Goal: Ask a question: Seek information or help from site administrators or community

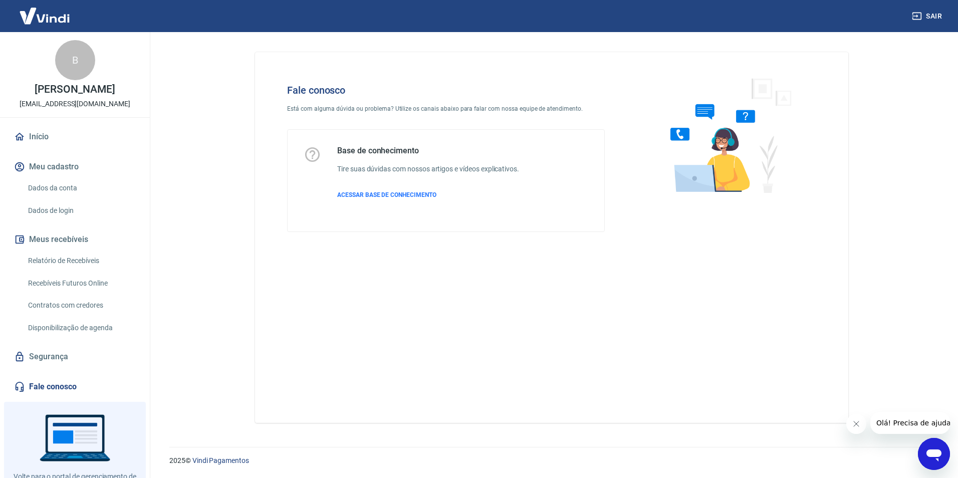
click at [929, 461] on icon "Abrir janela de mensagens" at bounding box center [934, 454] width 18 height 18
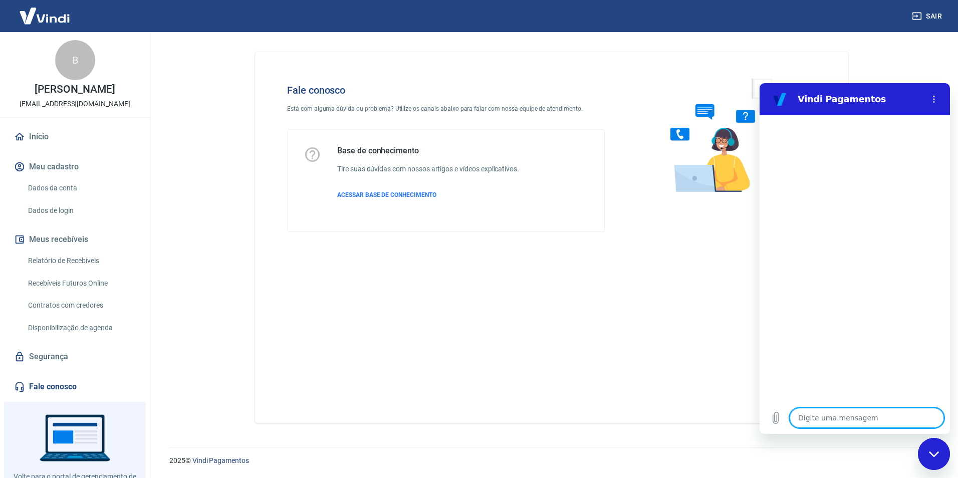
type textarea "x"
click at [876, 425] on textarea at bounding box center [867, 418] width 154 height 20
type textarea "B"
type textarea "x"
type textarea "Bo"
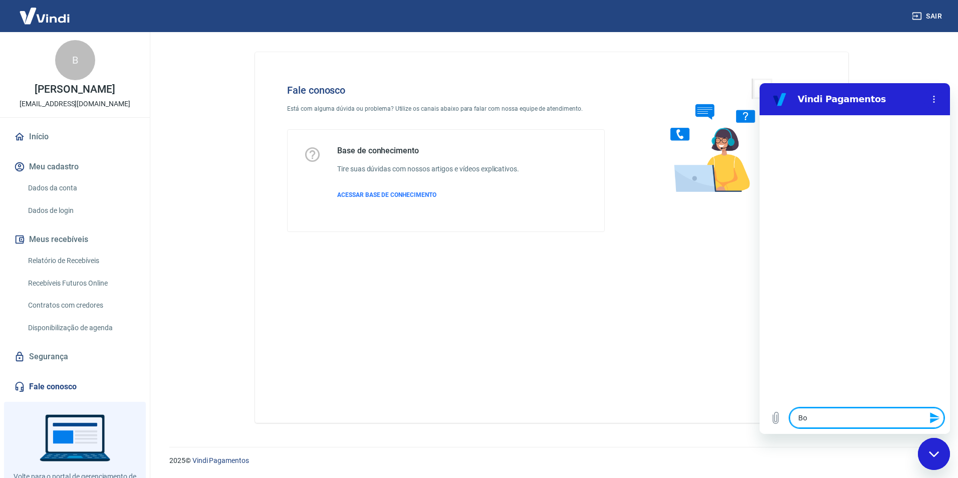
type textarea "x"
type textarea "Bom"
type textarea "x"
type textarea "Bom"
type textarea "x"
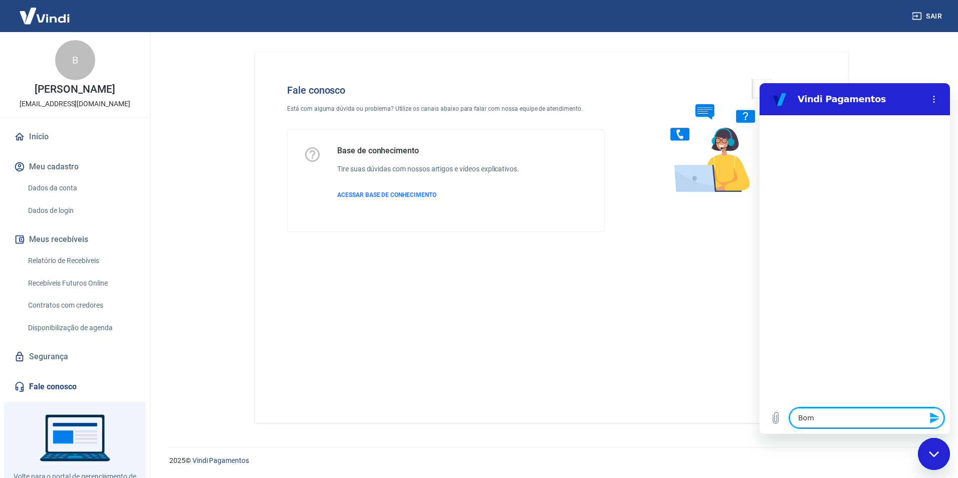
type textarea "Bom d"
type textarea "x"
type textarea "Bom di"
type textarea "x"
type textarea "Bom dia"
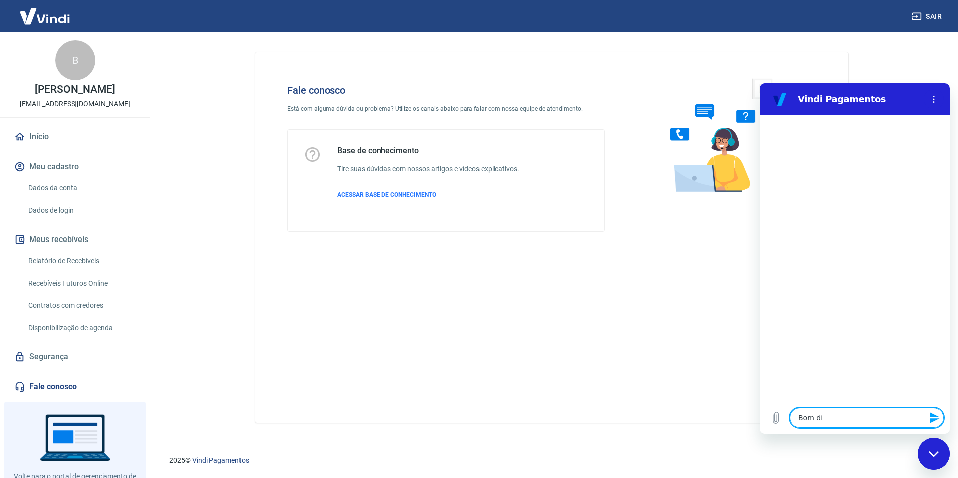
type textarea "x"
type textarea "D"
type textarea "x"
type textarea "DI"
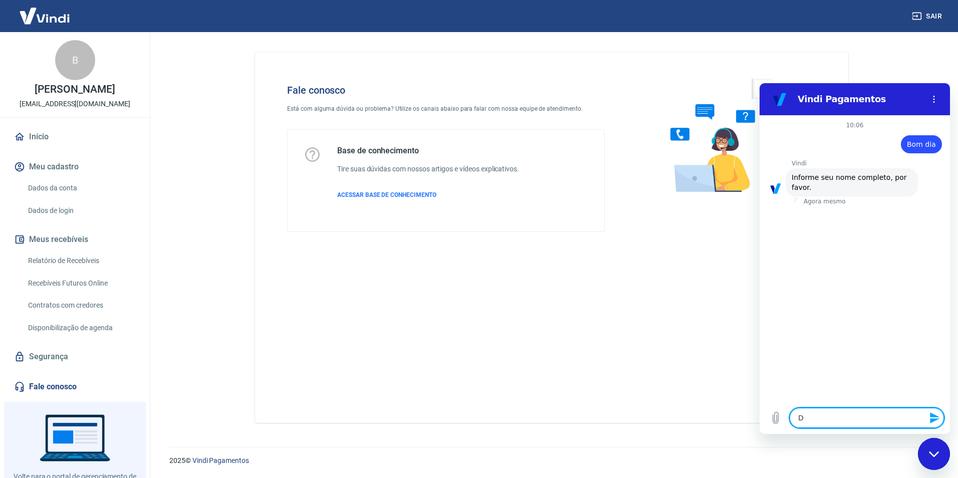
type textarea "x"
type textarea "DIA"
type textarea "x"
type textarea "DIAN"
type textarea "x"
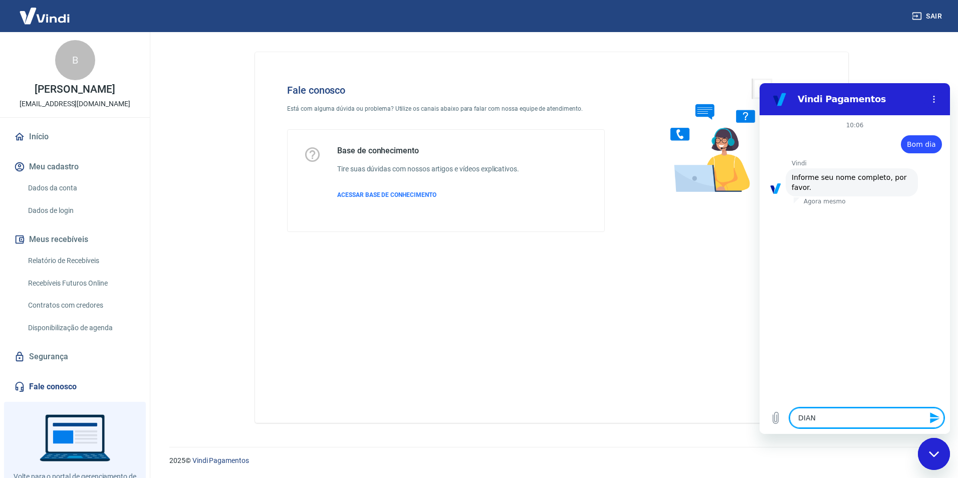
type textarea "[PERSON_NAME]"
type textarea "x"
type textarea "[PERSON_NAME]"
type textarea "x"
type textarea "[PERSON_NAME]"
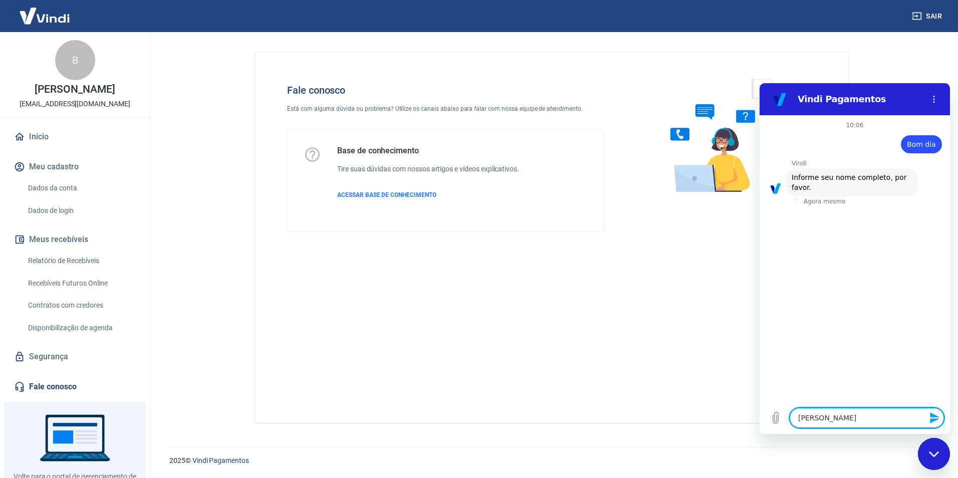
type textarea "x"
type textarea "[PERSON_NAME]"
type textarea "x"
type textarea "[PERSON_NAME]"
type textarea "x"
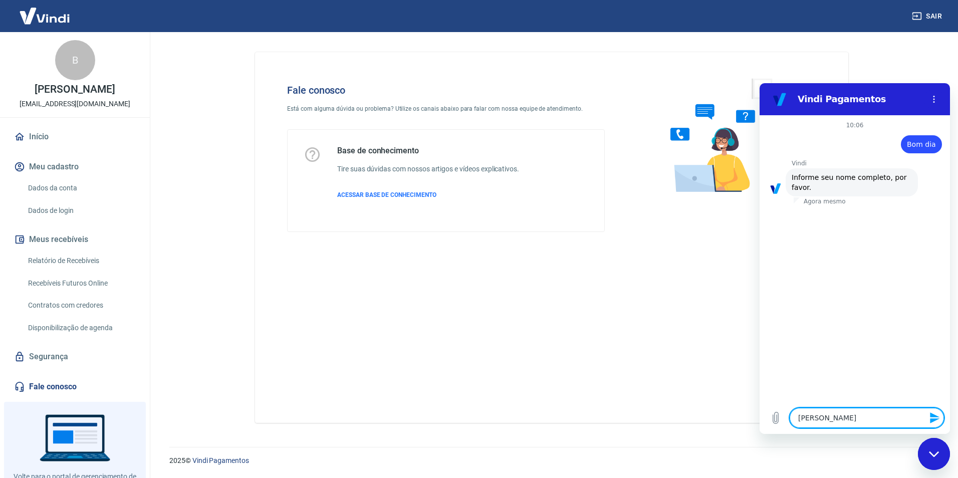
type textarea "[PERSON_NAME] SO"
type textarea "x"
type textarea "[PERSON_NAME] SON"
type textarea "x"
type textarea "[PERSON_NAME]"
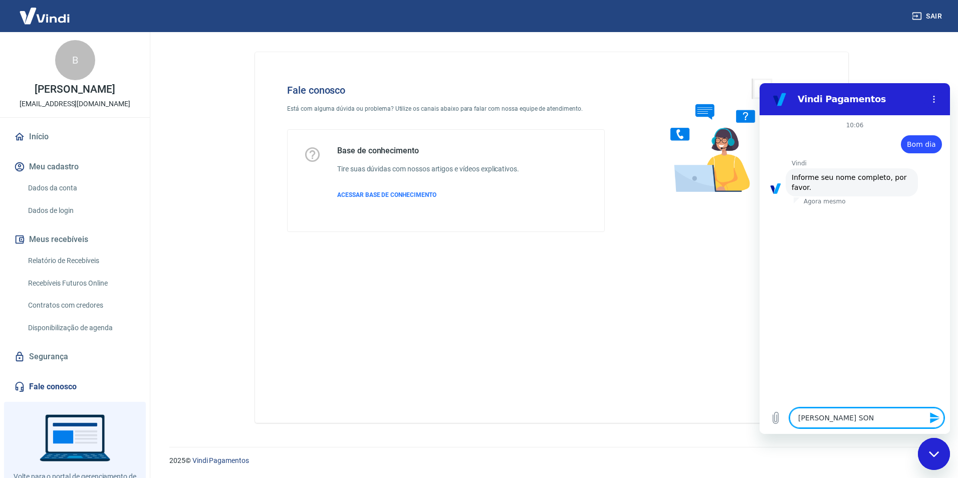
type textarea "x"
type textarea "[PERSON_NAME]"
type textarea "x"
type textarea "[PERSON_NAME]"
type textarea "x"
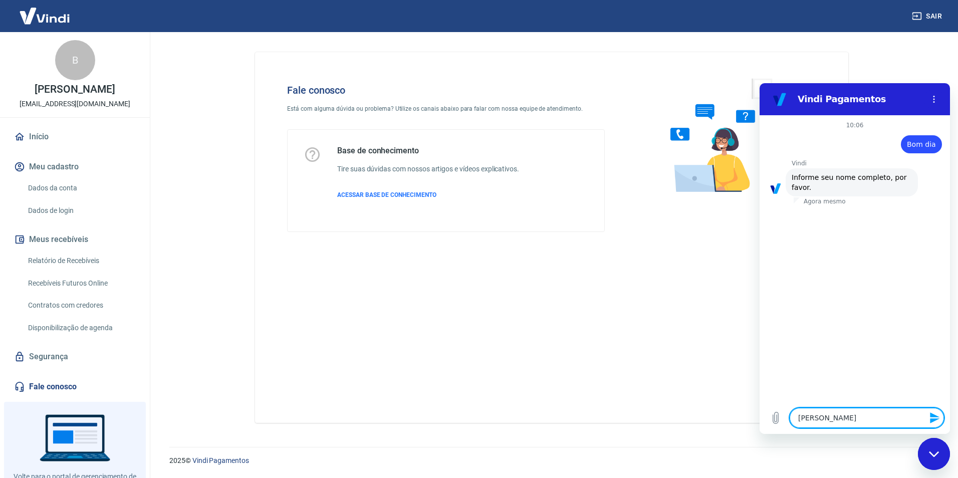
type textarea "[PERSON_NAME] SONHO D"
type textarea "x"
type textarea "[PERSON_NAME] DE"
type textarea "x"
type textarea "[PERSON_NAME] DE"
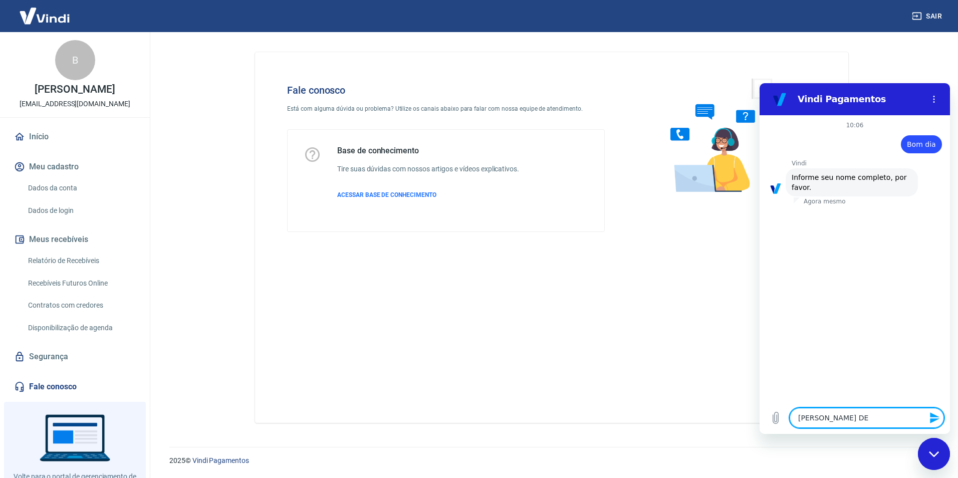
type textarea "x"
type textarea "[PERSON_NAME] SONHO DE B"
type textarea "x"
type textarea "[PERSON_NAME] SONHO DE BE"
type textarea "x"
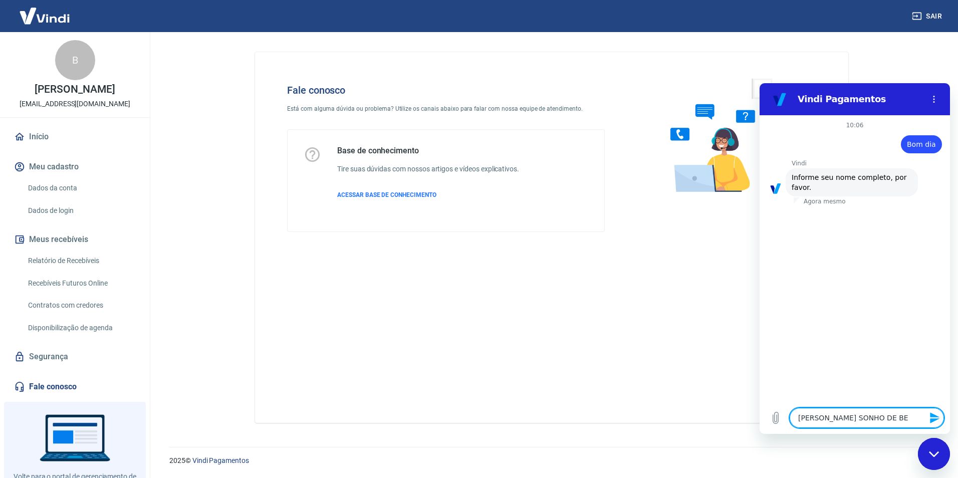
type textarea "[PERSON_NAME] SONHO DE BEB"
type textarea "x"
type textarea "[PERSON_NAME] SONHO DE [PERSON_NAME]"
type textarea "x"
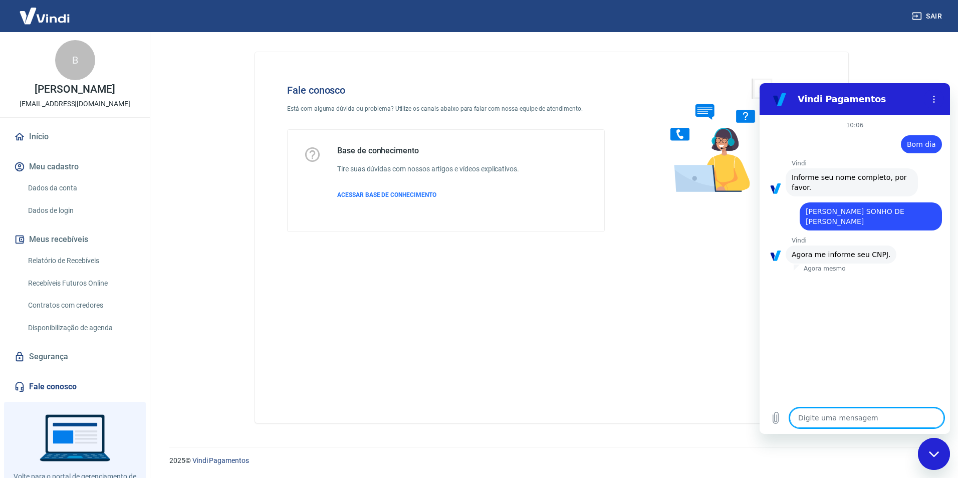
type textarea "x"
paste textarea "07.914.489/0001-56"
type textarea "07.914.489/0001-56"
type textarea "x"
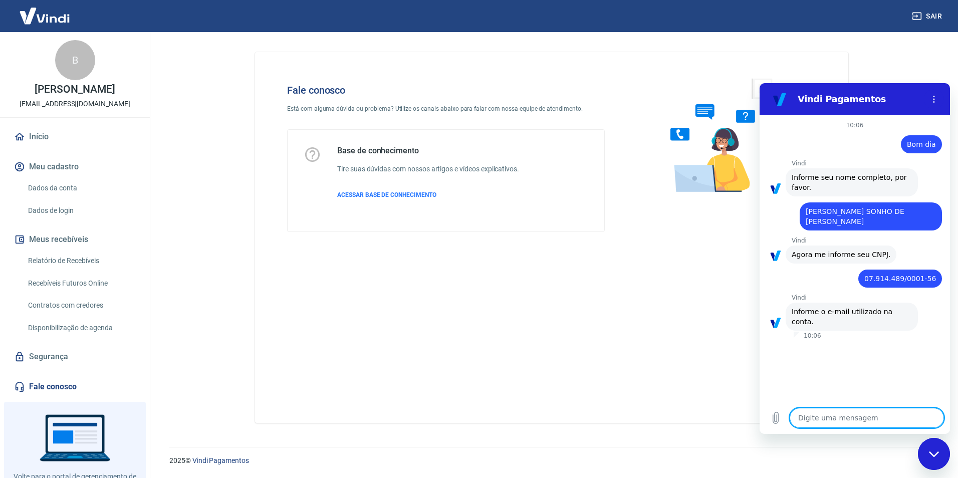
type textarea "x"
drag, startPoint x: 4, startPoint y: 101, endPoint x: 144, endPoint y: 105, distance: 140.4
click at [144, 105] on div "B [PERSON_NAME] [EMAIL_ADDRESS][DOMAIN_NAME] Início Meu cadastro Dados da conta…" at bounding box center [75, 255] width 150 height 446
copy p "[EMAIL_ADDRESS][DOMAIN_NAME]"
click at [877, 413] on textarea at bounding box center [867, 418] width 154 height 20
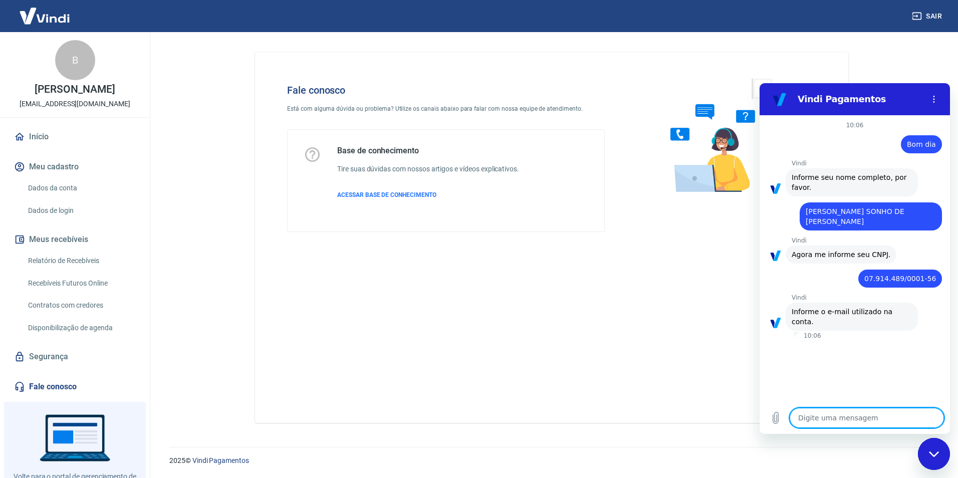
paste textarea "[EMAIL_ADDRESS][DOMAIN_NAME]"
type textarea "[EMAIL_ADDRESS][DOMAIN_NAME]"
type textarea "x"
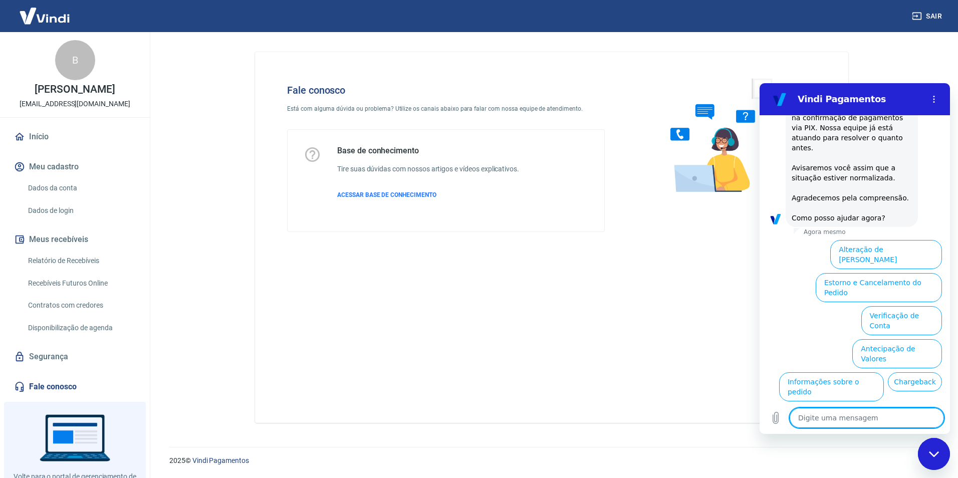
scroll to position [325, 0]
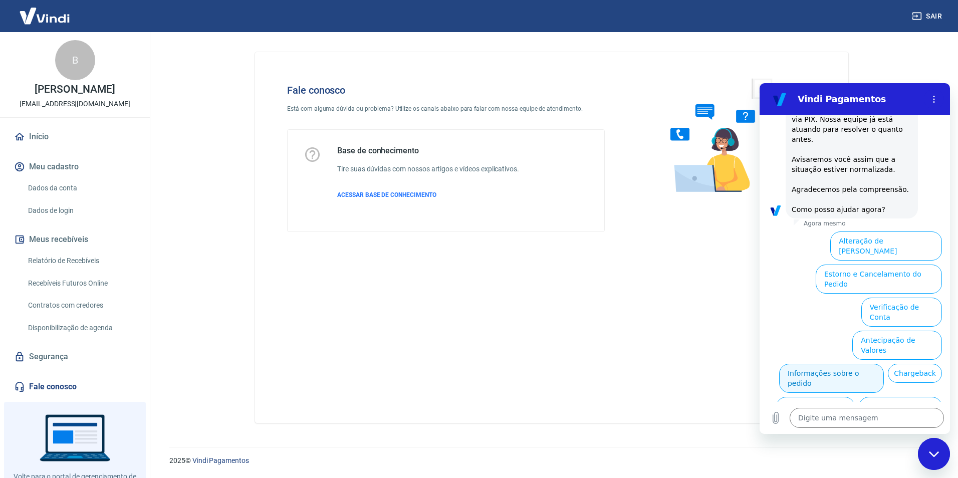
click at [884, 364] on button "Informações sobre o pedido" at bounding box center [831, 378] width 105 height 29
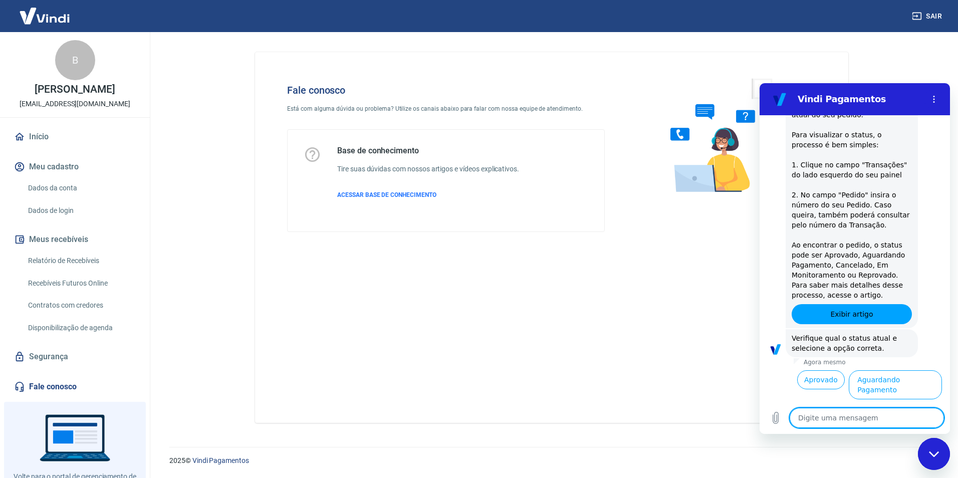
scroll to position [498, 0]
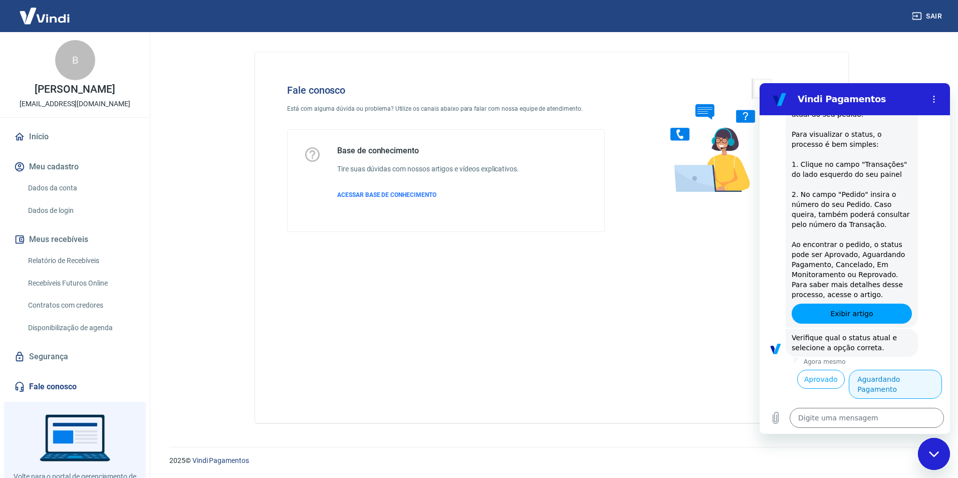
click at [887, 370] on button "Aguardando Pagamento" at bounding box center [895, 384] width 93 height 29
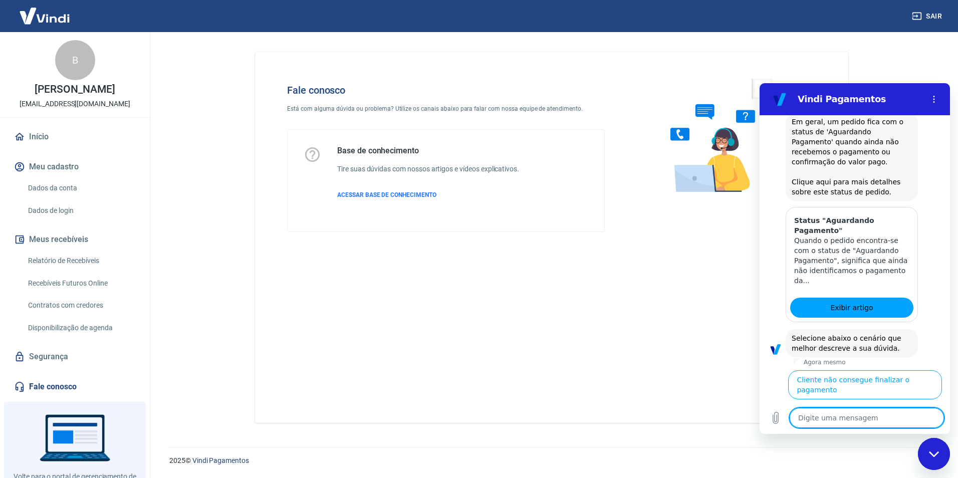
scroll to position [781, 0]
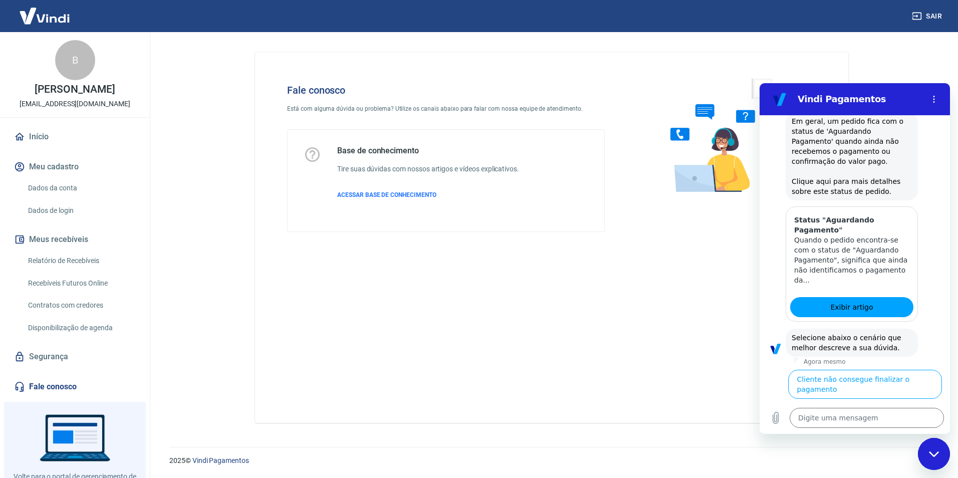
click at [874, 436] on button "Cliente pagou, mas pedido consta 'Aguardando Pagamento'" at bounding box center [881, 455] width 123 height 39
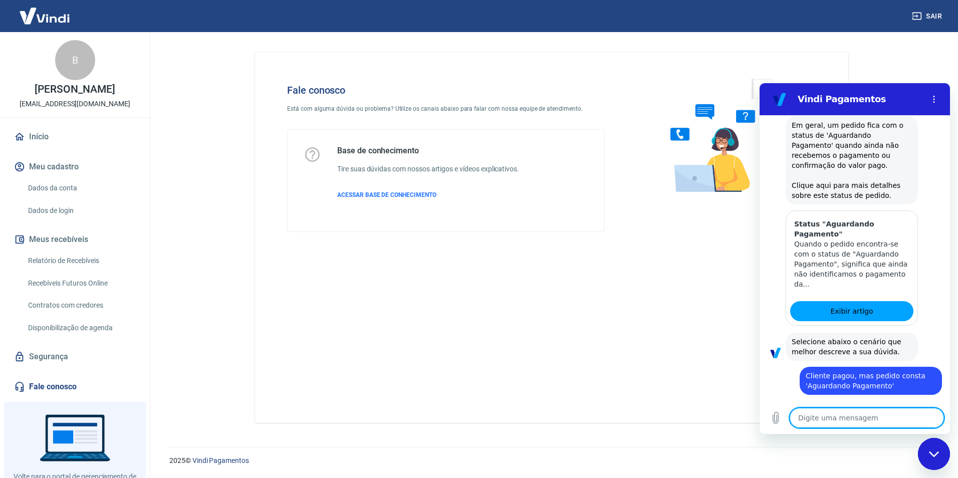
scroll to position [849, 0]
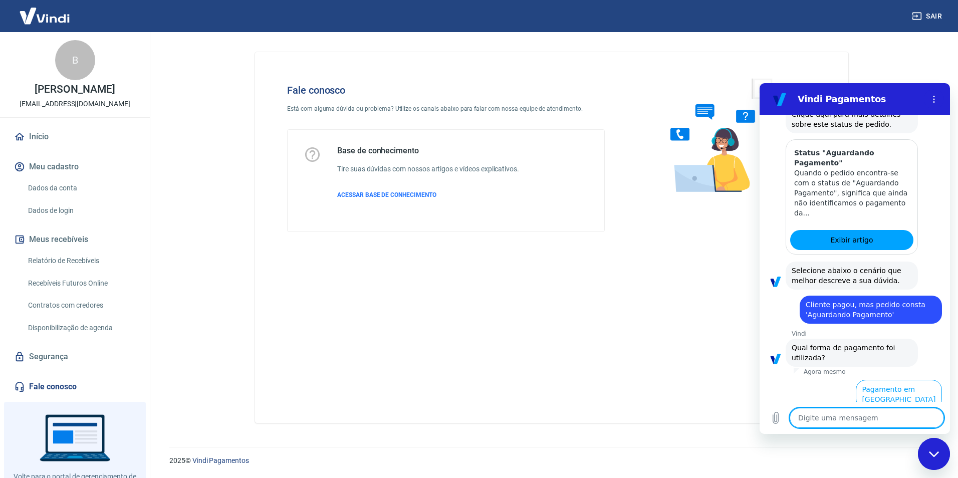
click at [903, 413] on button "Pagamento em Pix" at bounding box center [904, 427] width 75 height 29
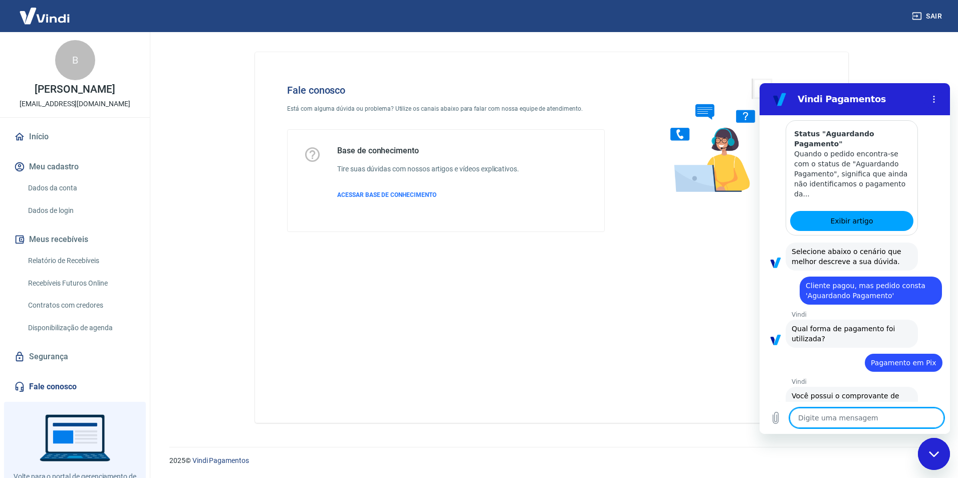
scroll to position [870, 0]
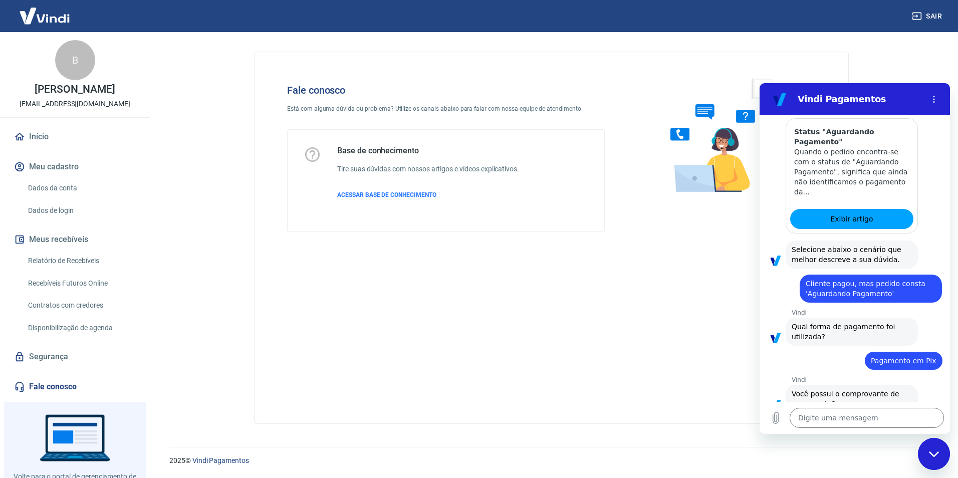
click at [888, 426] on button "Sim" at bounding box center [893, 435] width 29 height 19
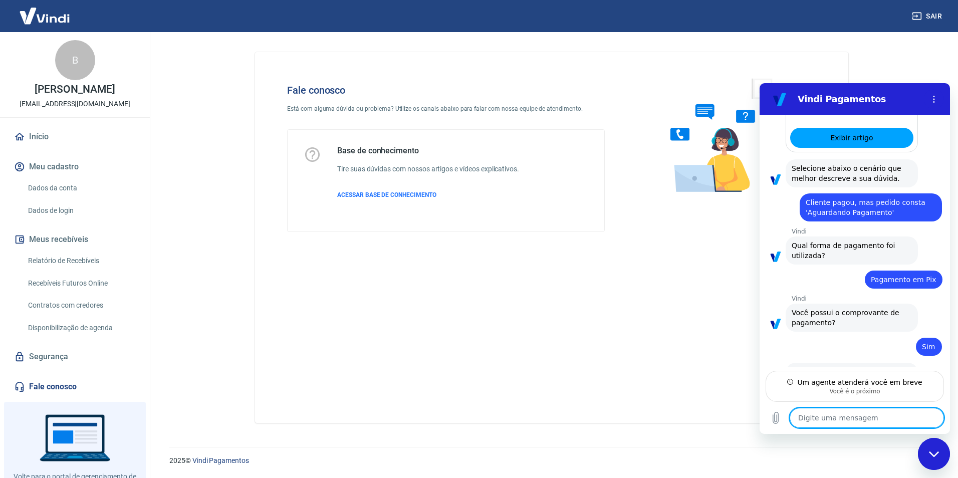
scroll to position [941, 0]
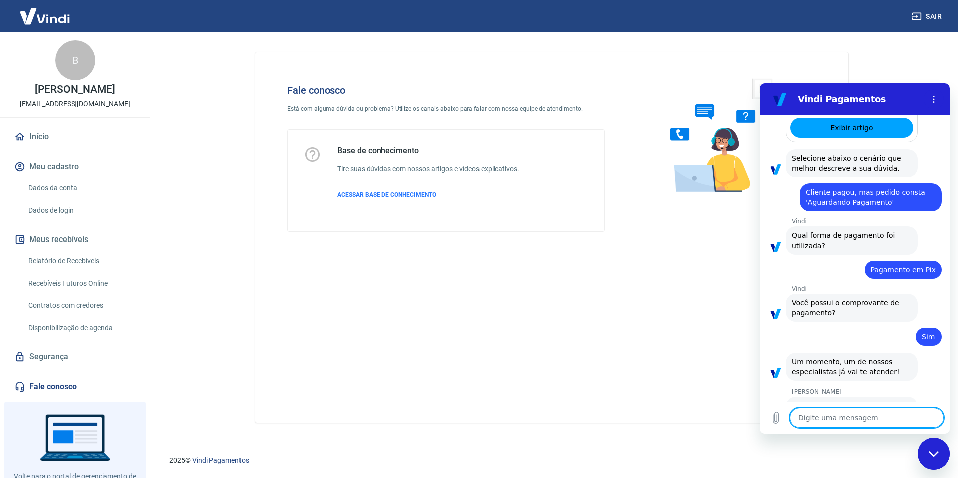
type textarea "x"
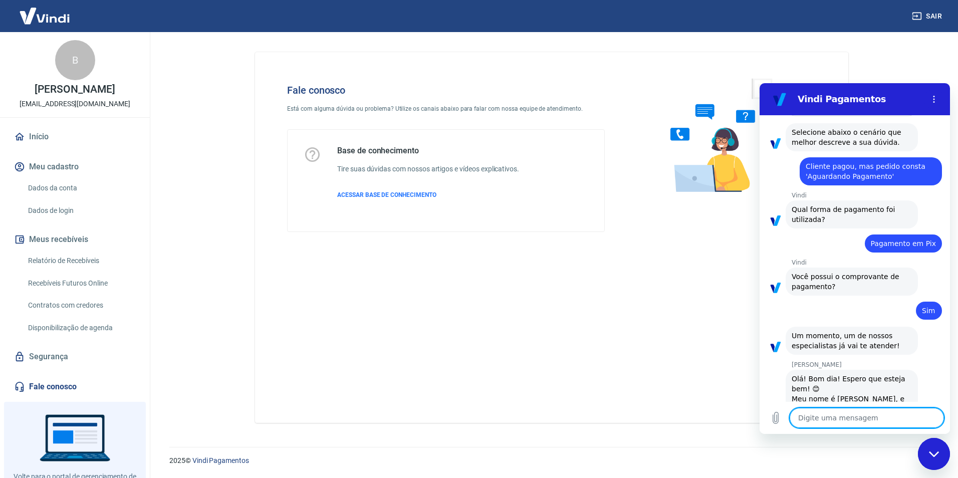
scroll to position [989, 0]
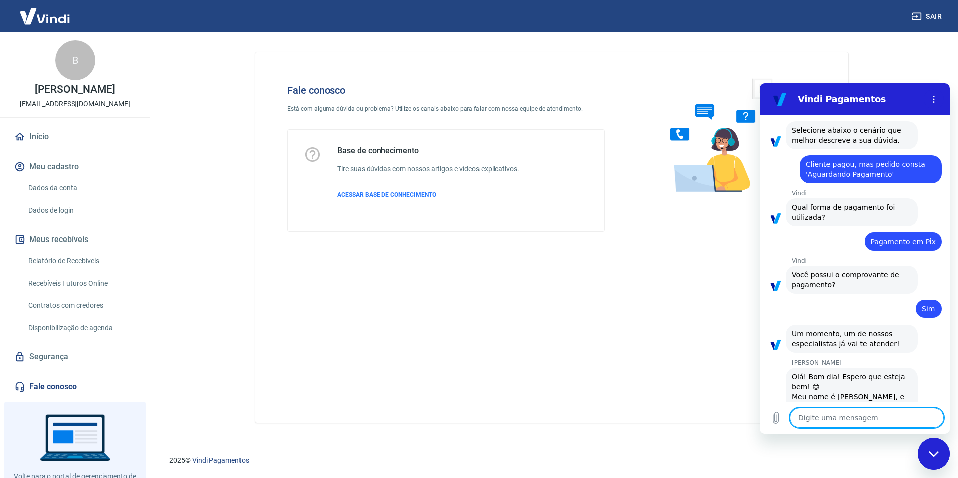
type textarea "u"
type textarea "x"
type textarea "uM"
type textarea "x"
type textarea "uMA"
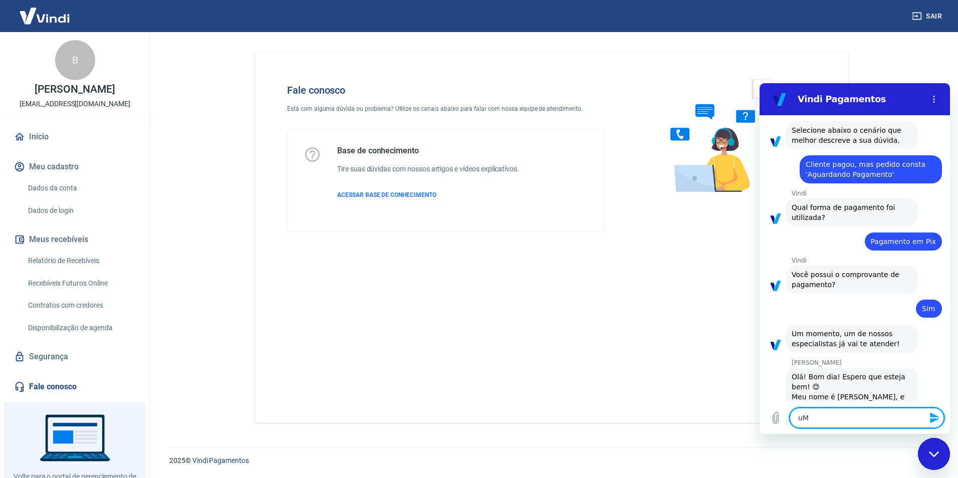
type textarea "x"
type textarea "uMA"
type textarea "x"
type textarea "uMA C"
type textarea "x"
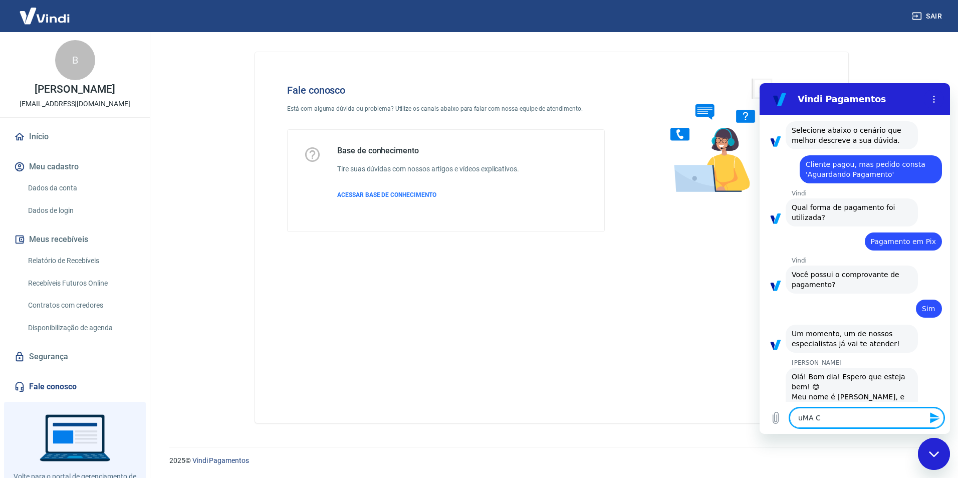
type textarea "uMA CL"
type textarea "x"
type textarea "uMA C"
type textarea "x"
type textarea "uMA"
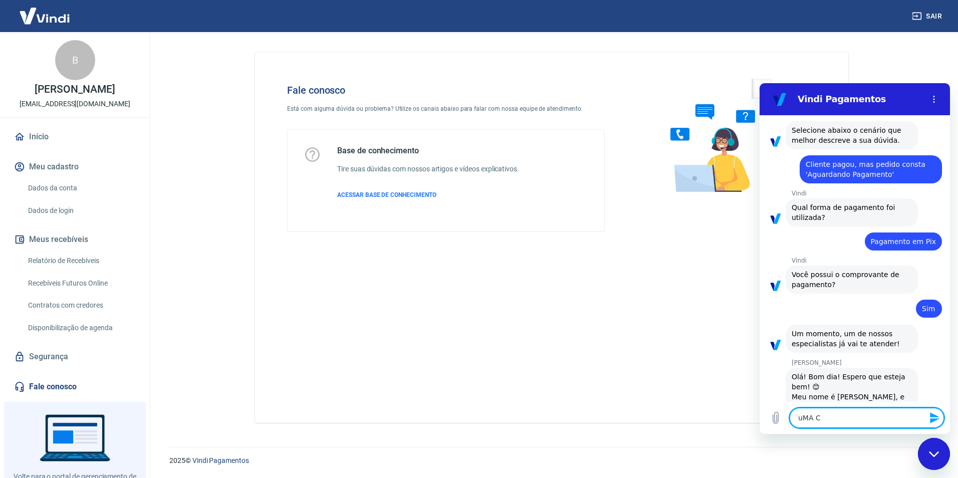
type textarea "x"
type textarea "uMA"
type textarea "x"
type textarea "uM"
type textarea "x"
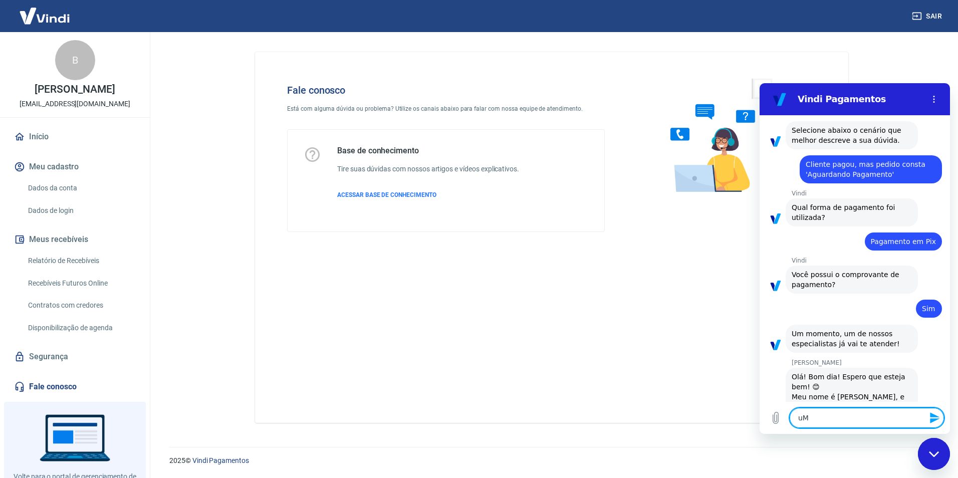
type textarea "u"
type textarea "x"
type textarea "U"
type textarea "x"
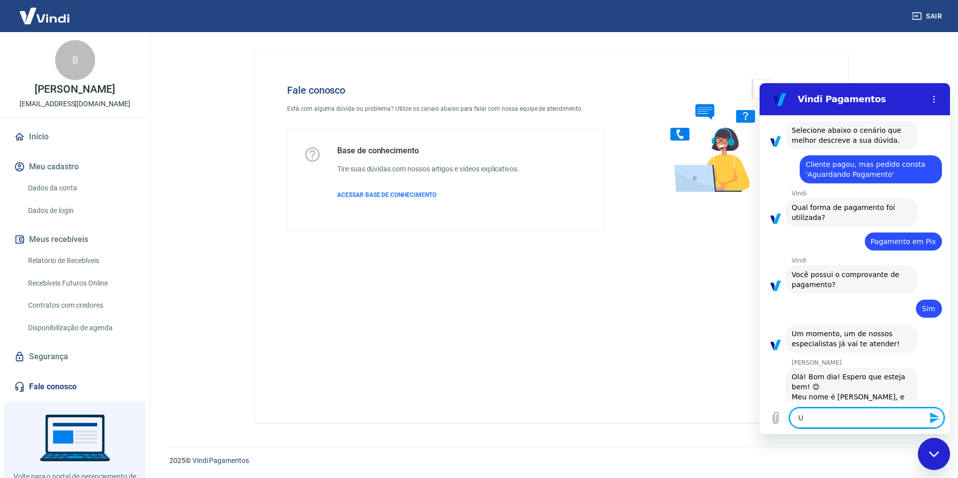
type textarea "Um"
type textarea "x"
type textarea "Uma"
type textarea "x"
type textarea "Uma"
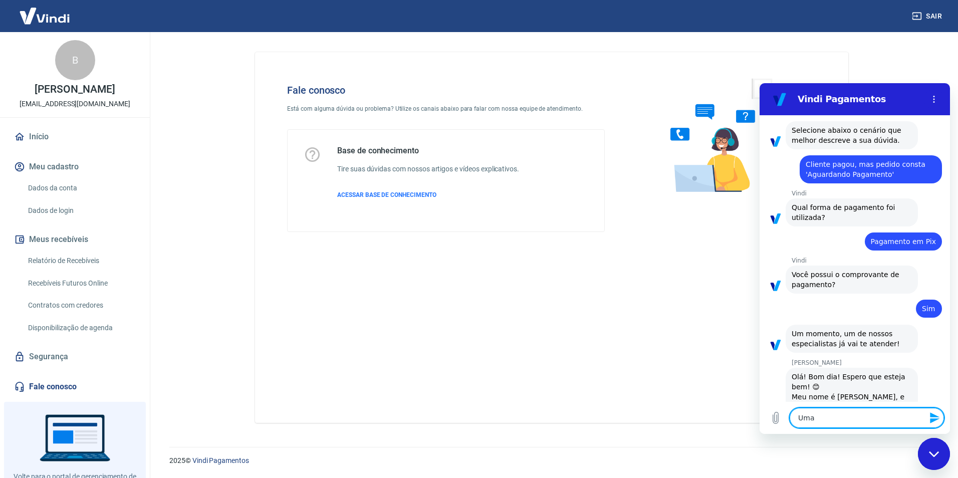
type textarea "x"
type textarea "Uma c"
type textarea "x"
type textarea "Uma cl"
type textarea "x"
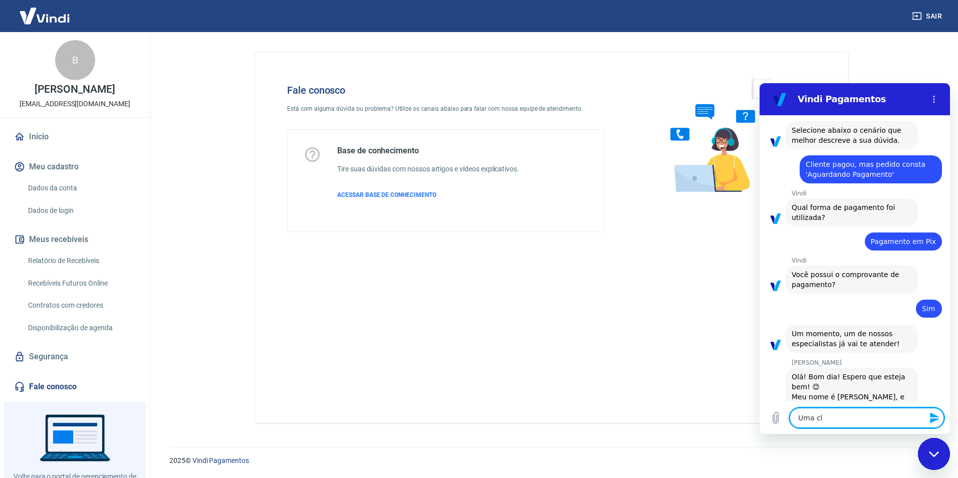
type textarea "Uma cli"
type textarea "x"
type textarea "Uma clie"
type textarea "x"
type textarea "Uma clien"
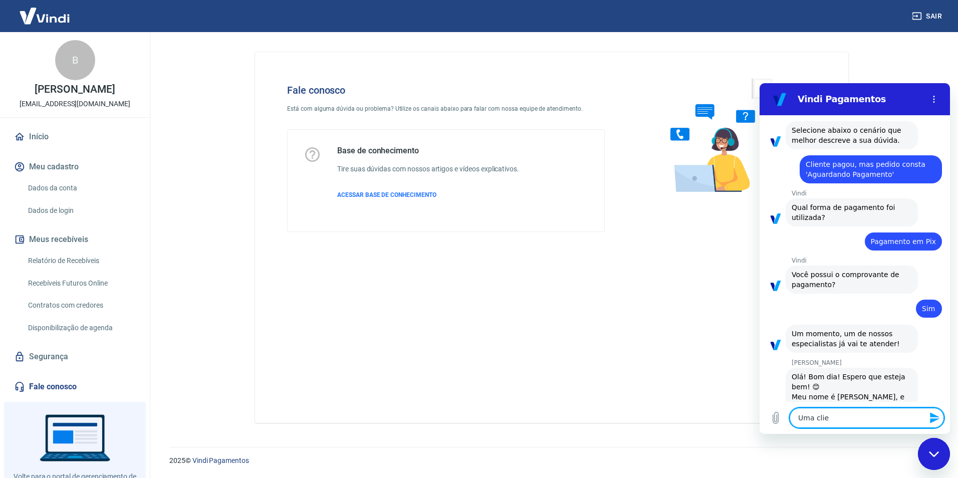
type textarea "x"
type textarea "Uma client"
type textarea "x"
type textarea "Uma cliente"
type textarea "x"
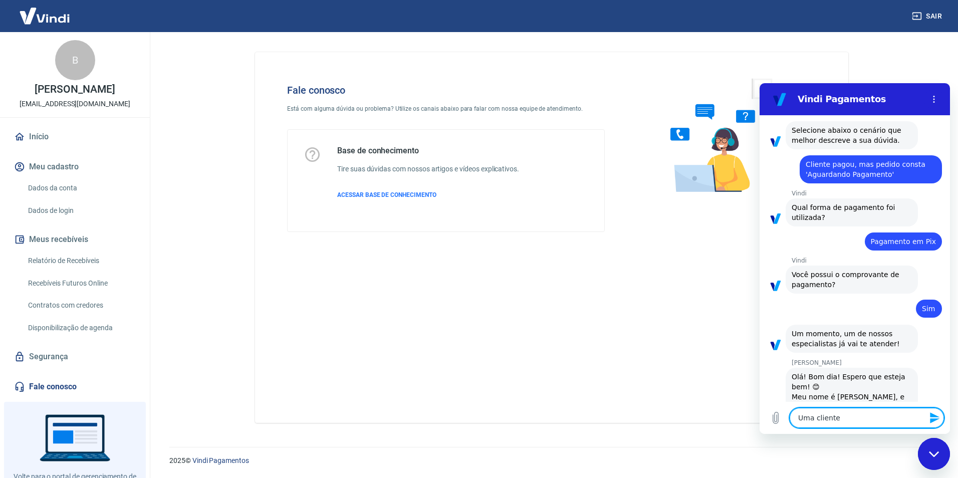
type textarea "Uma cliente"
type textarea "x"
type textarea "Uma cliente e"
type textarea "x"
type textarea "Uma cliente ef"
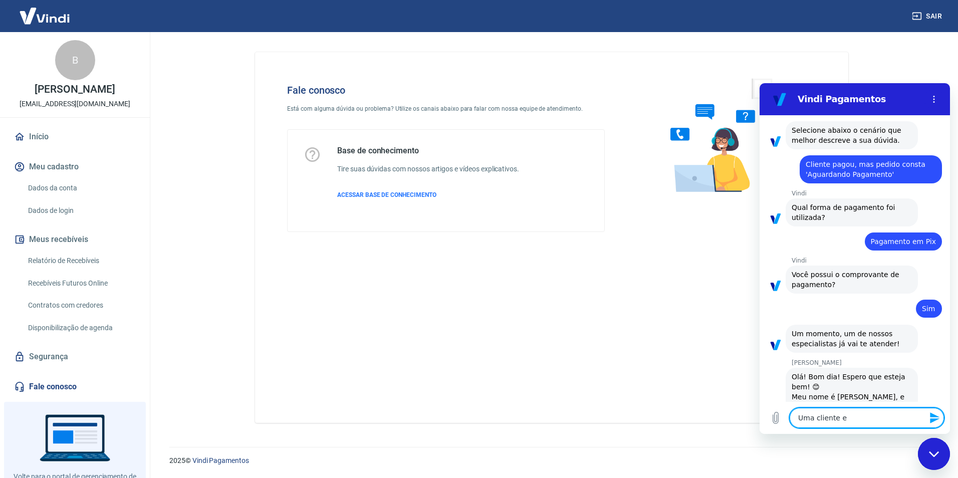
type textarea "x"
type textarea "Uma cliente efe"
type textarea "x"
type textarea "Uma cliente efet"
type textarea "x"
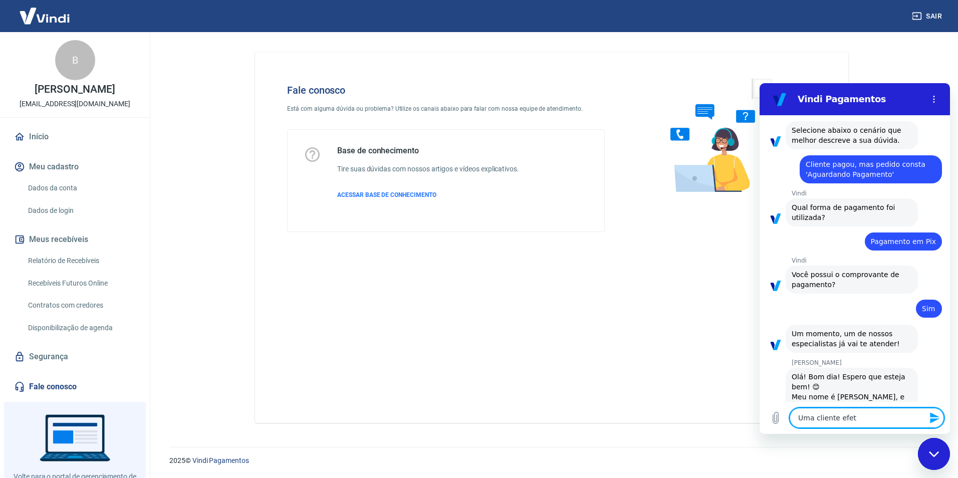
type textarea "Uma cliente efetu"
type textarea "x"
type textarea "Uma cliente efetuo"
type textarea "x"
type textarea "Uma cliente efetuou"
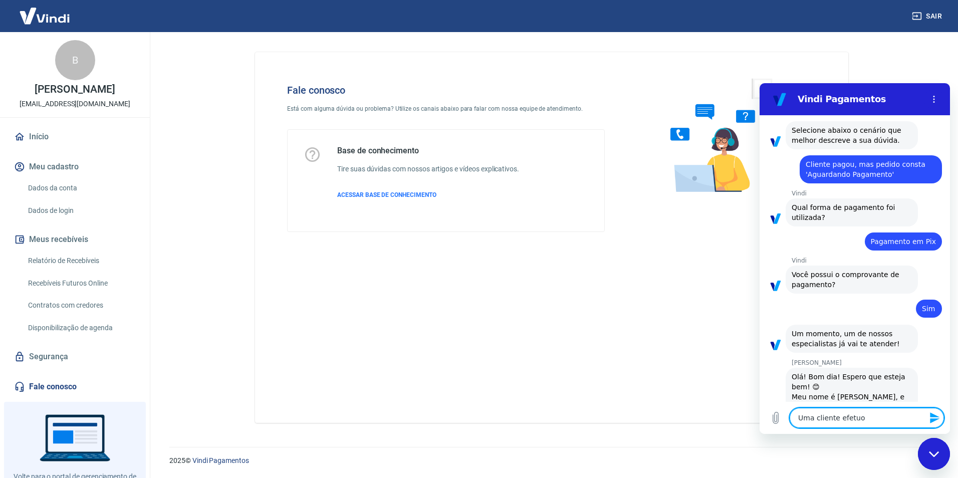
type textarea "x"
type textarea "Uma cliente efetuou"
type textarea "x"
type textarea "Uma cliente efetuou o"
type textarea "x"
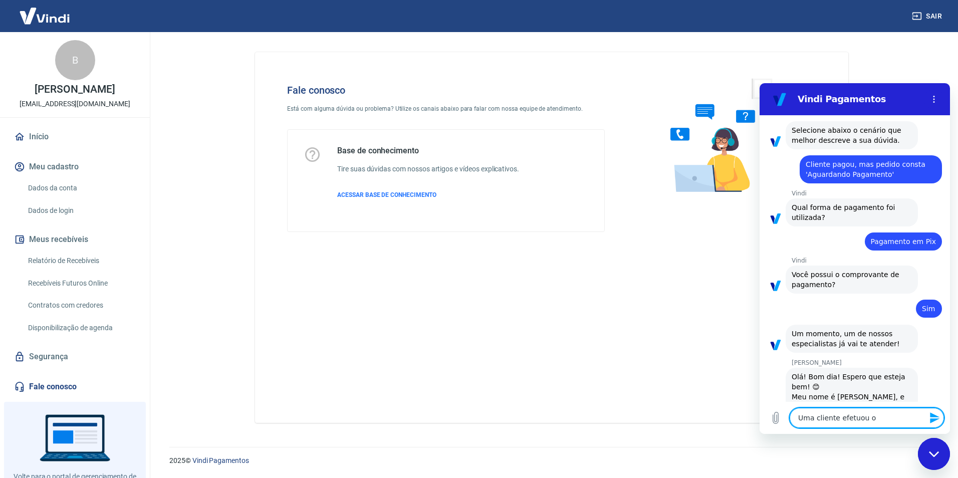
type textarea "Uma cliente efetuou o"
type textarea "x"
type textarea "Uma cliente efetuou o p"
type textarea "x"
type textarea "Uma cliente efetuou o pa"
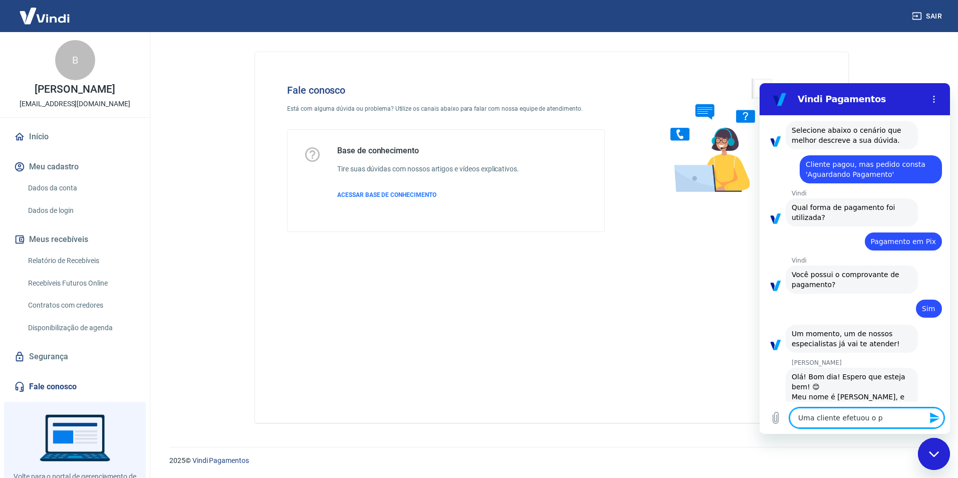
type textarea "x"
type textarea "Uma cliente efetuou o pag"
type textarea "x"
type textarea "Uma cliente efetuou o paga"
type textarea "x"
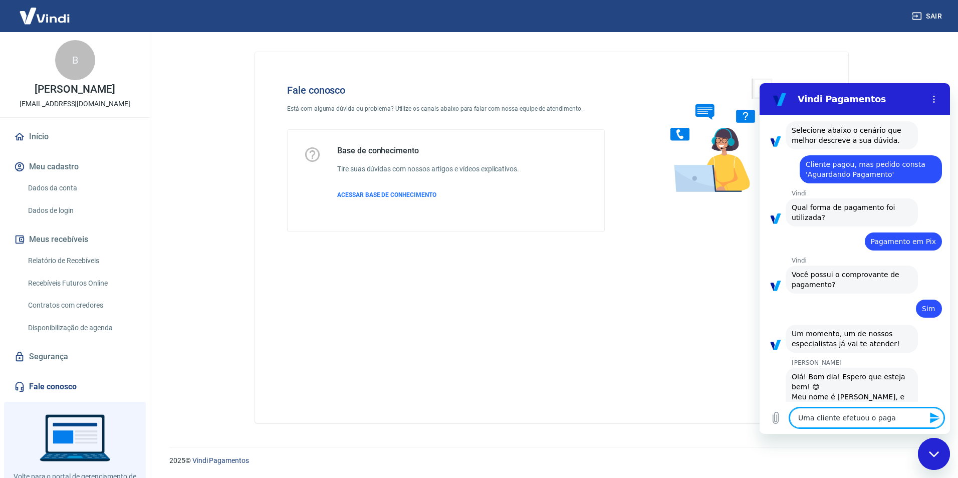
type textarea "Uma cliente efetuou o pagam"
type textarea "x"
type textarea "Uma cliente efetuou o pagame"
type textarea "x"
type textarea "Uma cliente efetuou o pagamen"
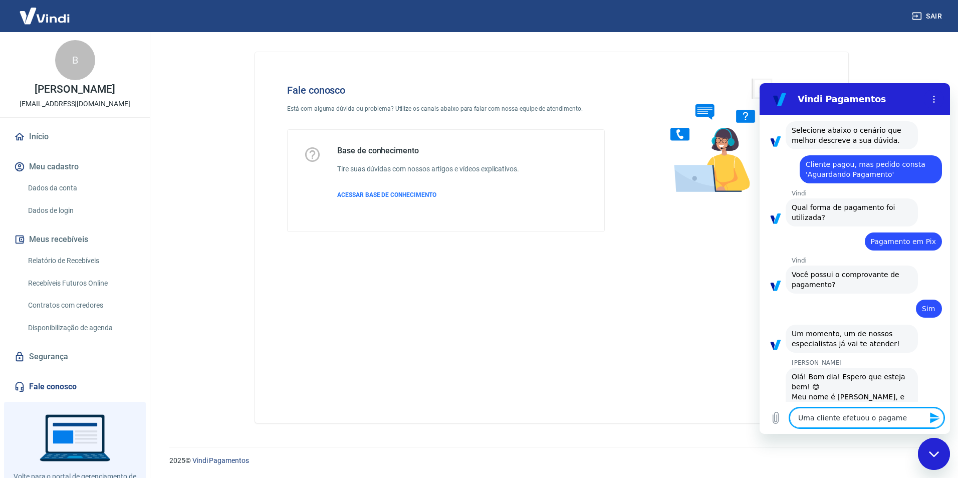
type textarea "x"
type textarea "Uma cliente efetuou o pagament"
type textarea "x"
type textarea "Uma cliente efetuou o pagamento"
type textarea "x"
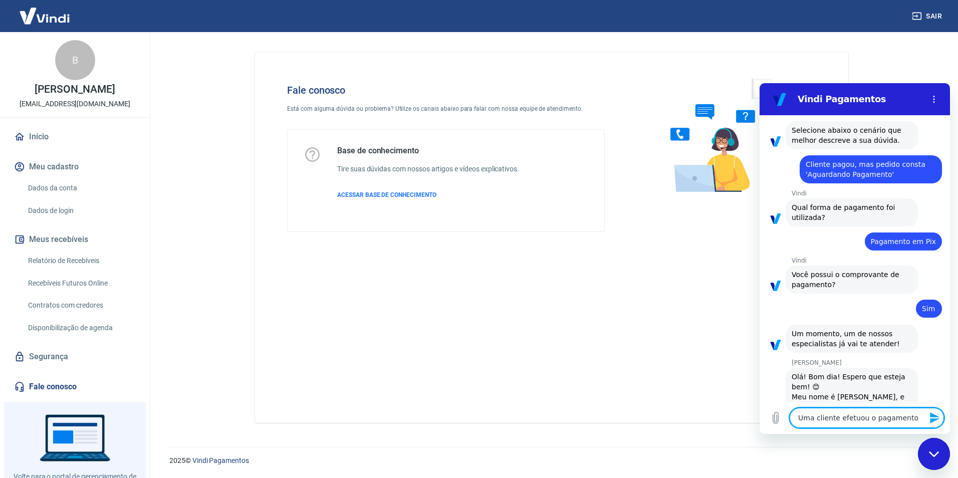
type textarea "Uma cliente efetuou o pagamento"
type textarea "x"
type textarea "Uma cliente efetuou o pagamento d"
type textarea "x"
type textarea "Uma cliente efetuou o pagamento de"
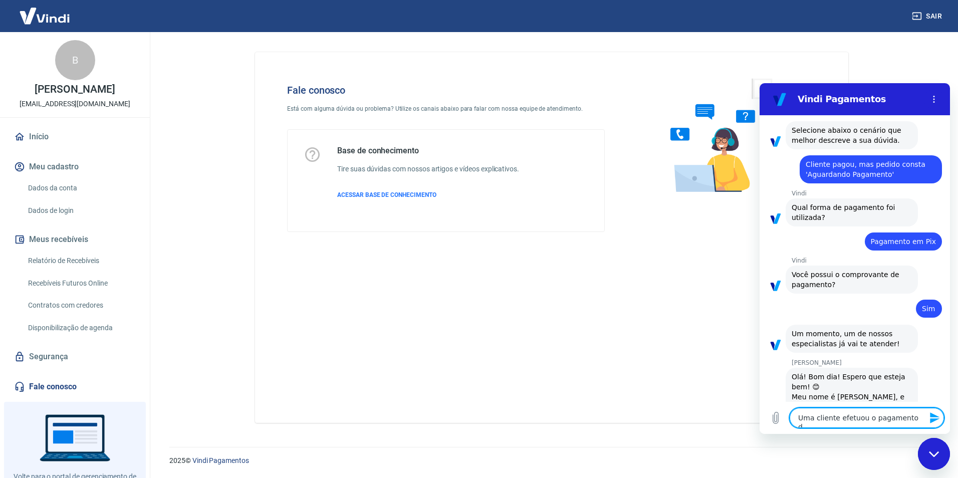
type textarea "x"
type textarea "Uma cliente efetuou o pagamento de"
type textarea "x"
type textarea "Uma cliente efetuou o pagamento de u"
type textarea "x"
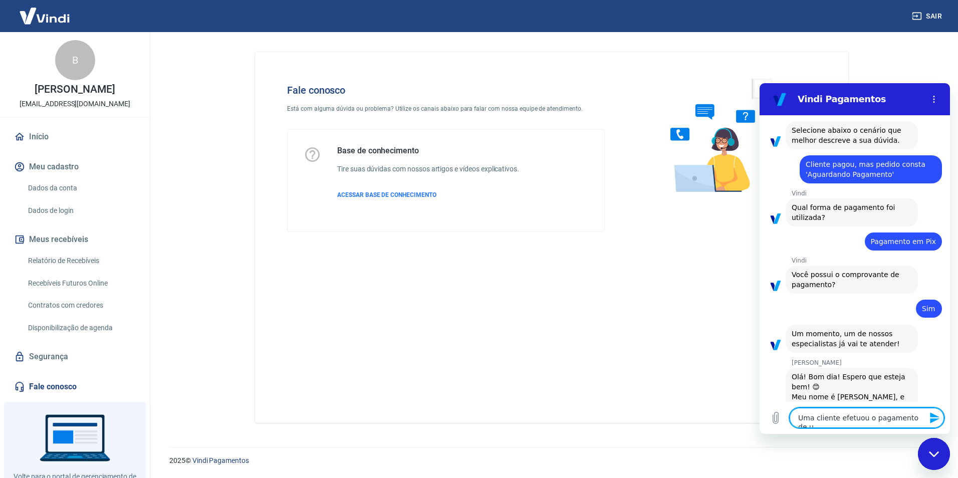
type textarea "Uma cliente efetuou o pagamento de um"
type textarea "x"
type textarea "Uma cliente efetuou o pagamento de um"
type textarea "x"
type textarea "Uma cliente efetuou o pagamento de um p"
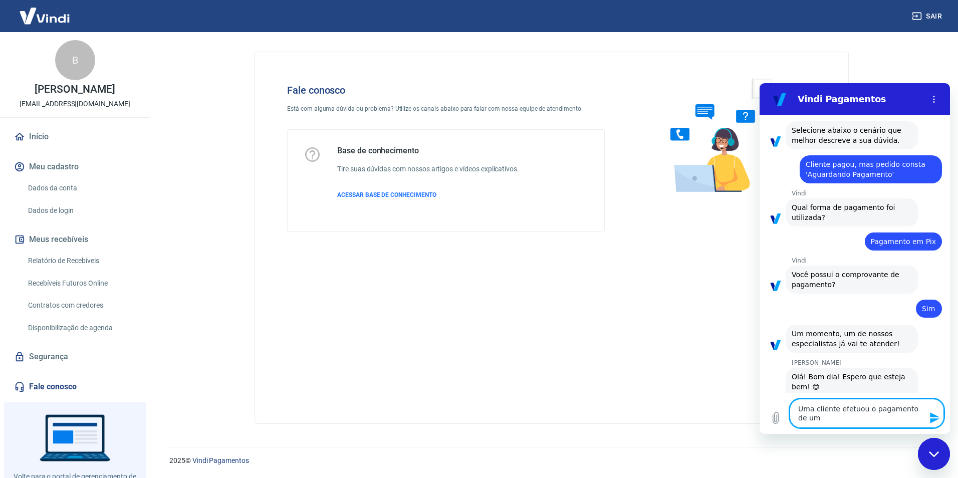
type textarea "x"
type textarea "Uma cliente efetuou o pagamento de um pe"
type textarea "x"
type textarea "Uma cliente efetuou o pagamento de um ped"
type textarea "x"
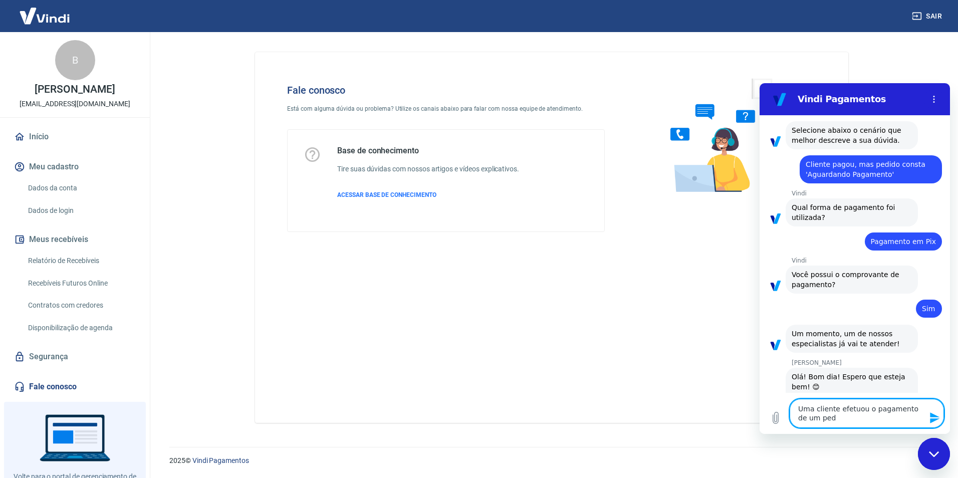
type textarea "Uma cliente efetuou o pagamento de um pedi"
type textarea "x"
type textarea "Uma cliente efetuou o pagamento de um pedid"
type textarea "x"
type textarea "Uma cliente efetuou o pagamento de um pedido"
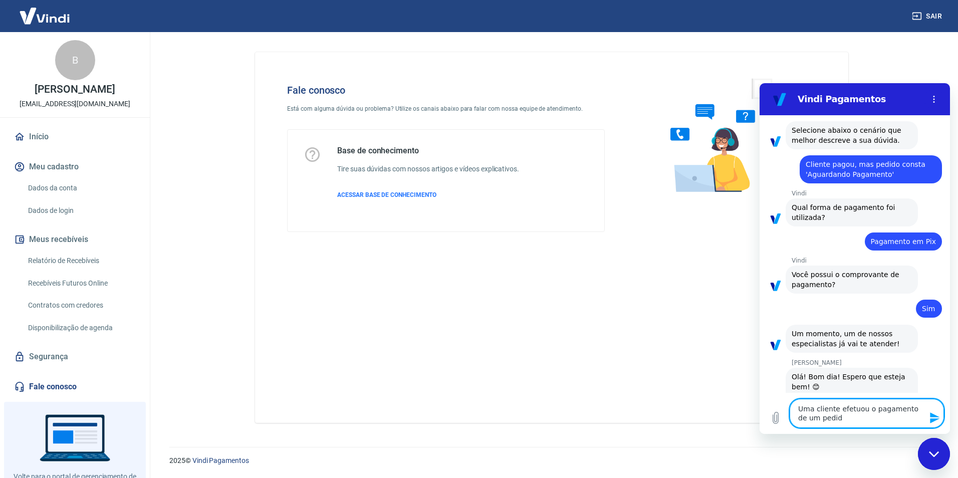
type textarea "x"
type textarea "Uma cliente efetuou o pagamento de um pedido,"
type textarea "x"
type textarea "Uma cliente efetuou o pagamento de um pedido,"
type textarea "x"
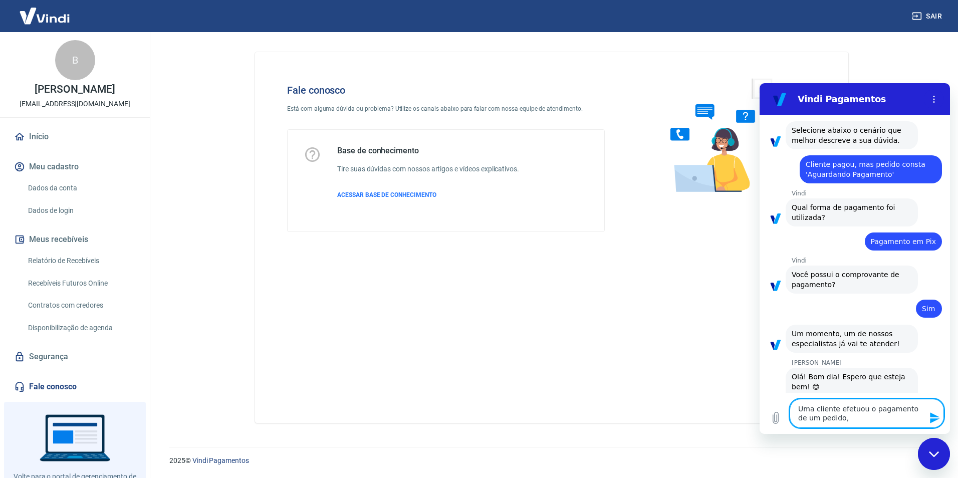
type textarea "Uma cliente efetuou o pagamento de um pedido, e"
type textarea "x"
type textarea "Uma cliente efetuou o pagamento de um pedido, e"
type textarea "x"
type textarea "Uma cliente efetuou o pagamento de um pedido, e e"
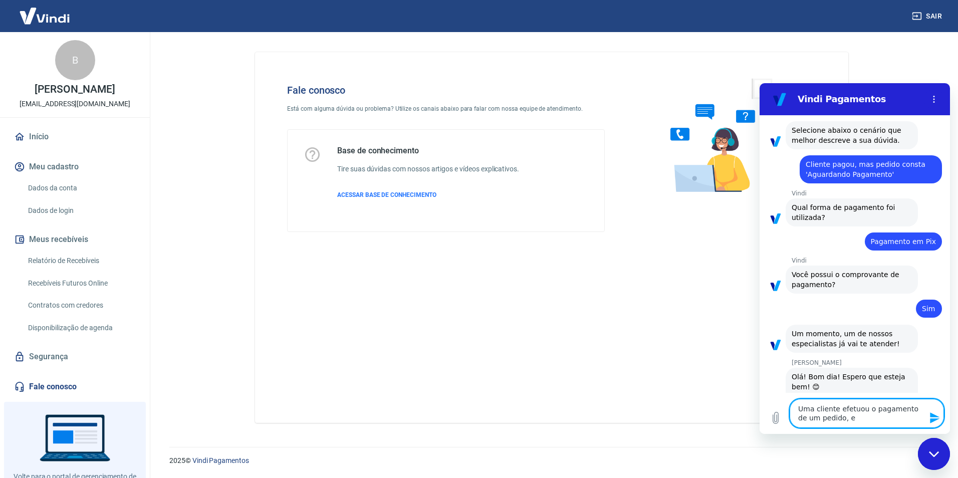
type textarea "x"
type textarea "Uma cliente efetuou o pagamento de um pedido, e es"
type textarea "x"
type textarea "Uma cliente efetuou o pagamento de um pedido, e est"
type textarea "x"
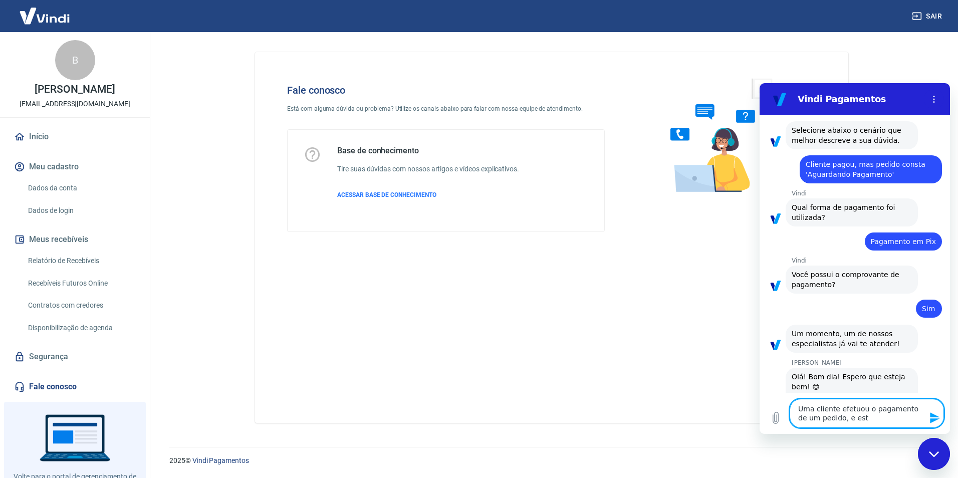
type textarea "Uma cliente efetuou o pagamento de um pedido, e está"
type textarea "x"
type textarea "Uma cliente efetuou o pagamento de um pedido, e está"
type textarea "x"
type textarea "Uma cliente efetuou o pagamento de um pedido, e está c"
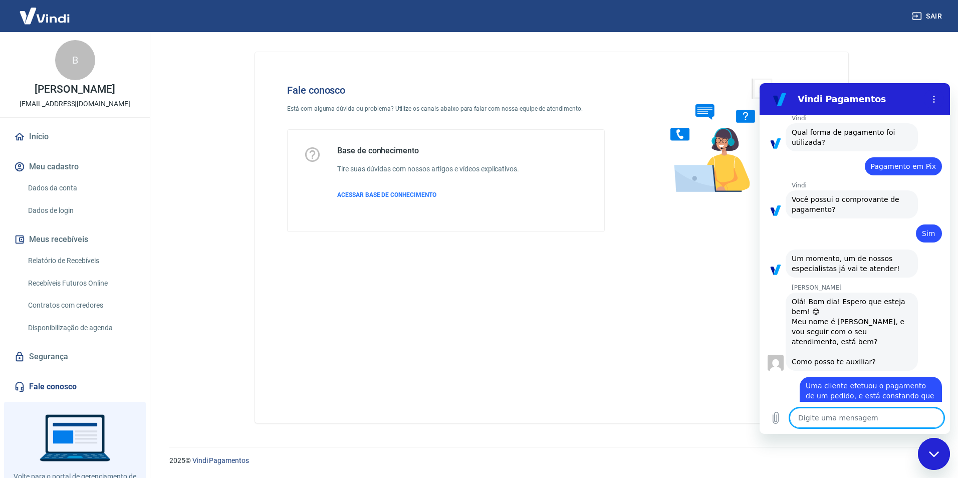
scroll to position [1066, 0]
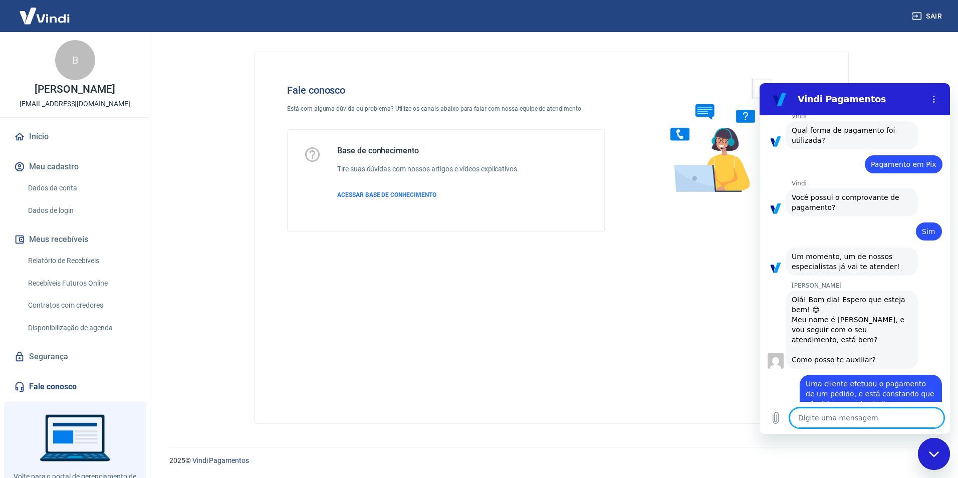
paste textarea "223807387"
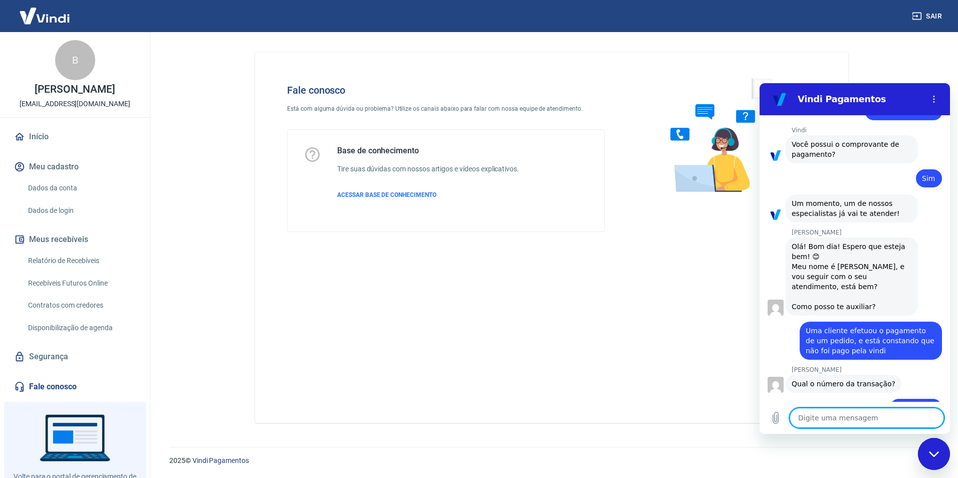
scroll to position [1233, 0]
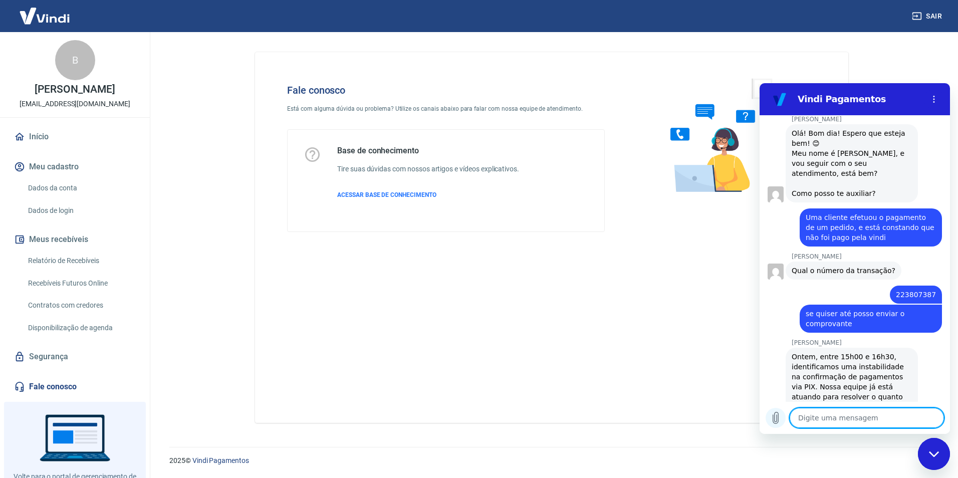
click at [780, 419] on icon "Carregar arquivo" at bounding box center [776, 418] width 12 height 12
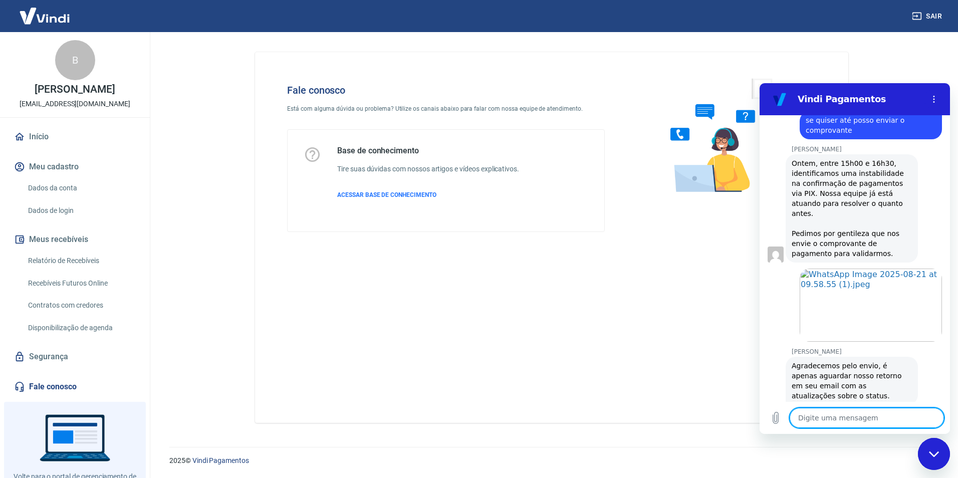
scroll to position [1428, 0]
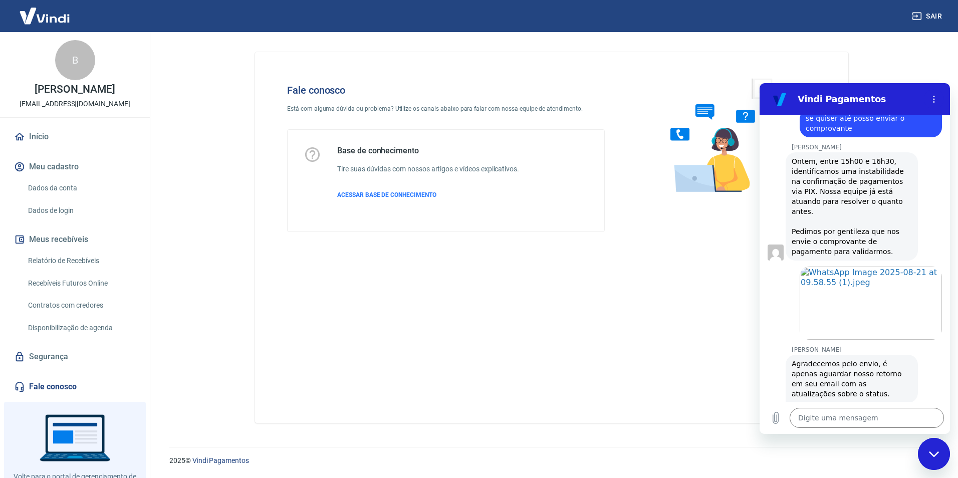
click at [241, 189] on div "Fale conosco Está com alguma dúvida ou problema? Utilize os canais abaixo para …" at bounding box center [552, 233] width 642 height 403
click at [872, 416] on textarea at bounding box center [867, 418] width 154 height 20
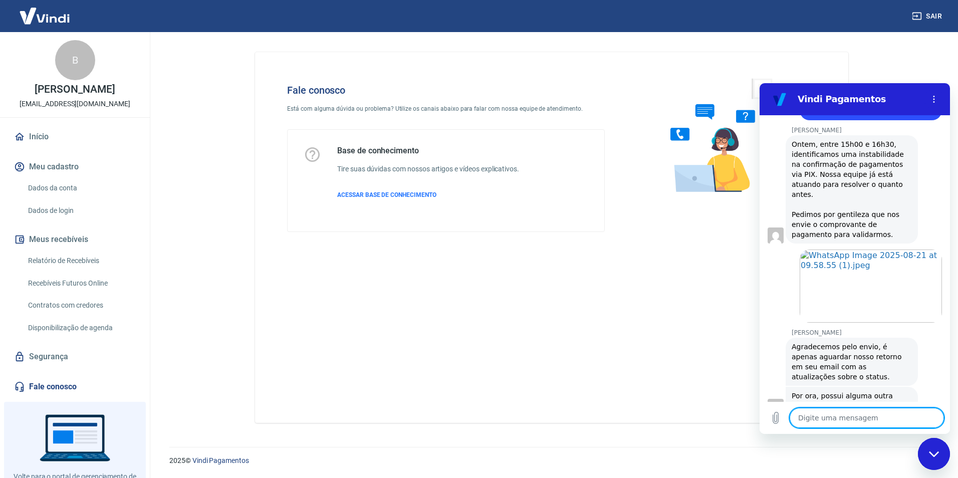
scroll to position [1447, 0]
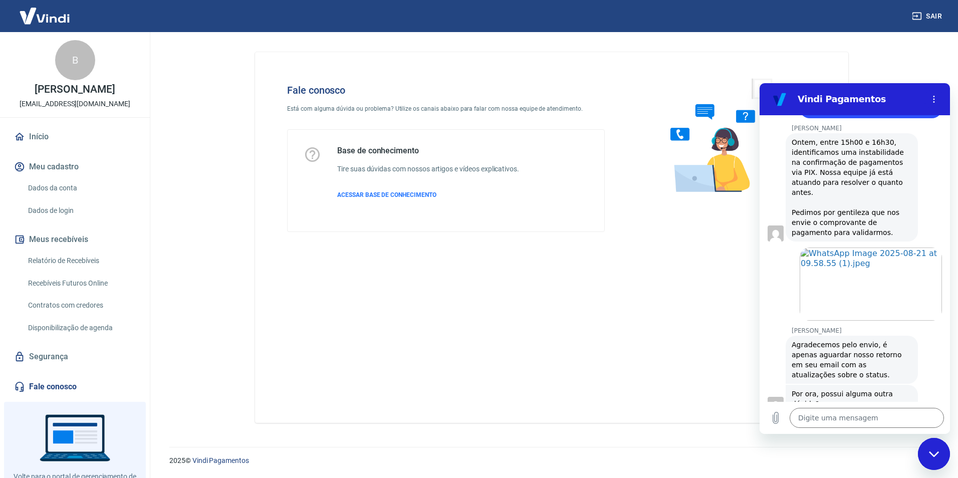
drag, startPoint x: 160, startPoint y: 298, endPoint x: 693, endPoint y: 392, distance: 541.7
click at [662, 393] on div "Fale conosco Está com alguma dúvida ou problema? Utilize os canais abaixo para …" at bounding box center [551, 237] width 593 height 371
click at [910, 426] on textarea at bounding box center [867, 418] width 154 height 20
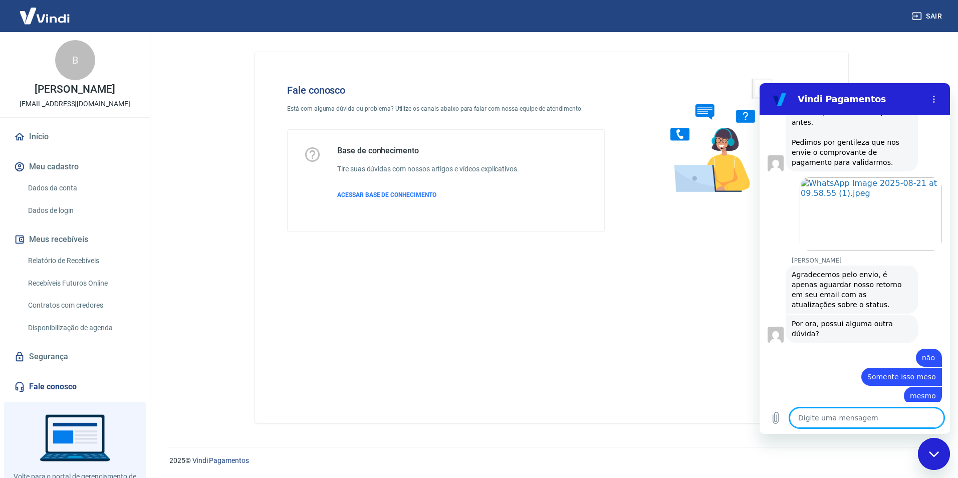
scroll to position [1519, 0]
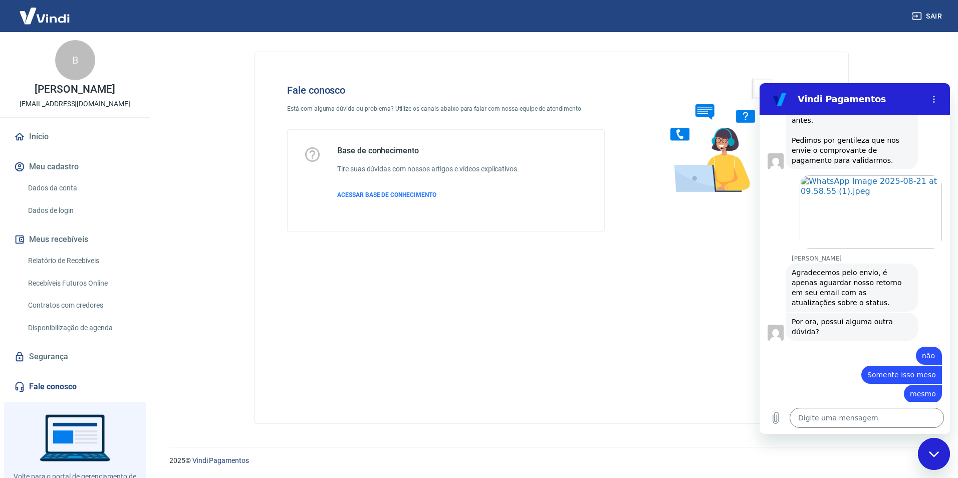
click at [753, 51] on div "Fale conosco Está com alguma dúvida ou problema? Utilize os canais abaixo para …" at bounding box center [552, 233] width 618 height 403
